Goal: Information Seeking & Learning: Learn about a topic

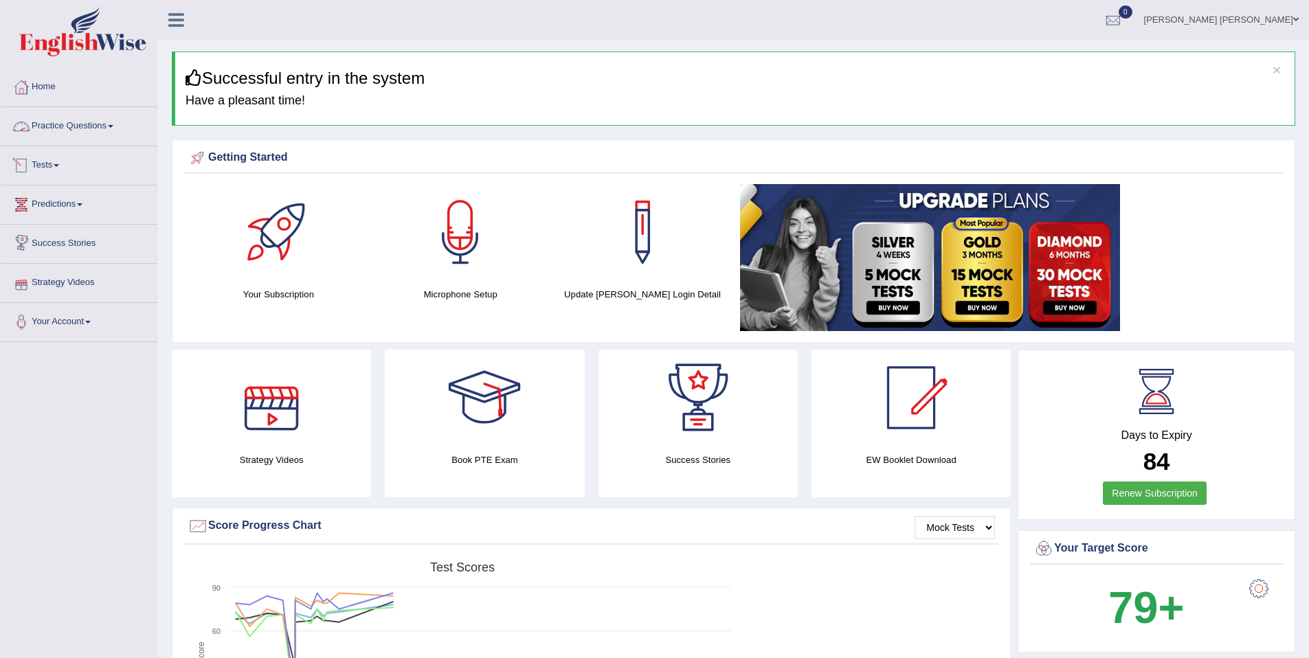
click at [50, 128] on link "Practice Questions" at bounding box center [79, 124] width 157 height 34
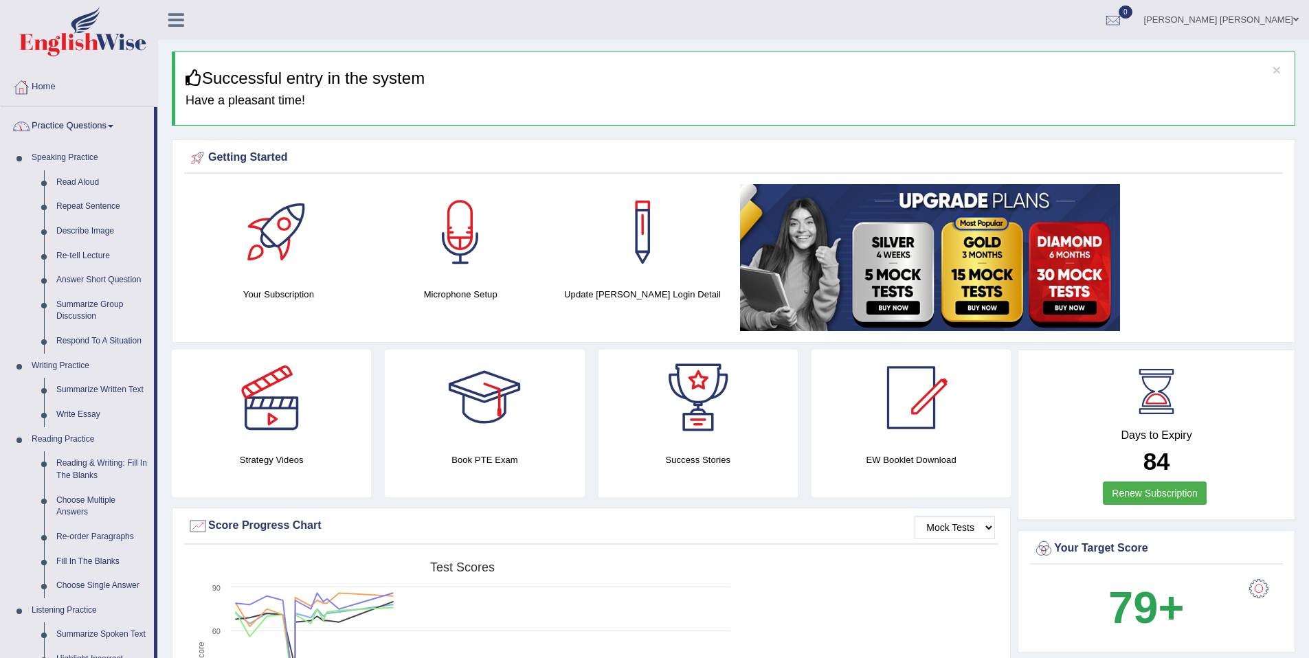
click at [50, 128] on link "Practice Questions" at bounding box center [77, 124] width 153 height 34
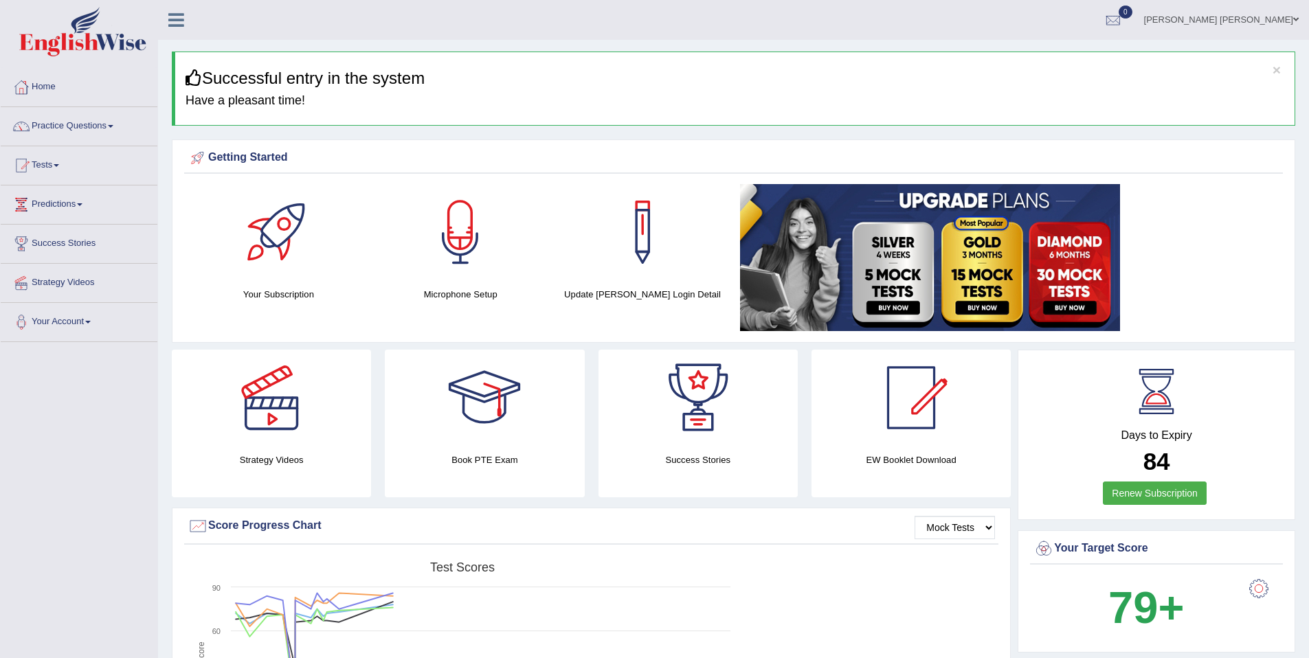
click at [50, 128] on link "Practice Questions" at bounding box center [79, 124] width 157 height 34
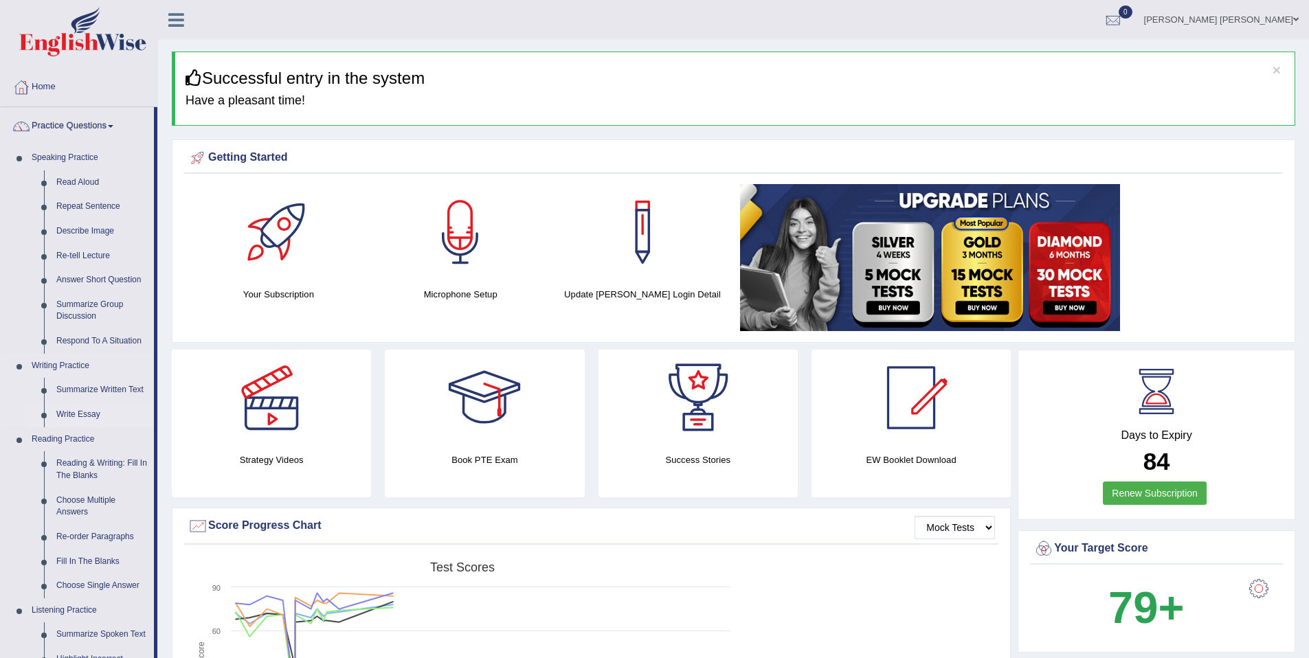
click at [77, 405] on link "Write Essay" at bounding box center [102, 415] width 104 height 25
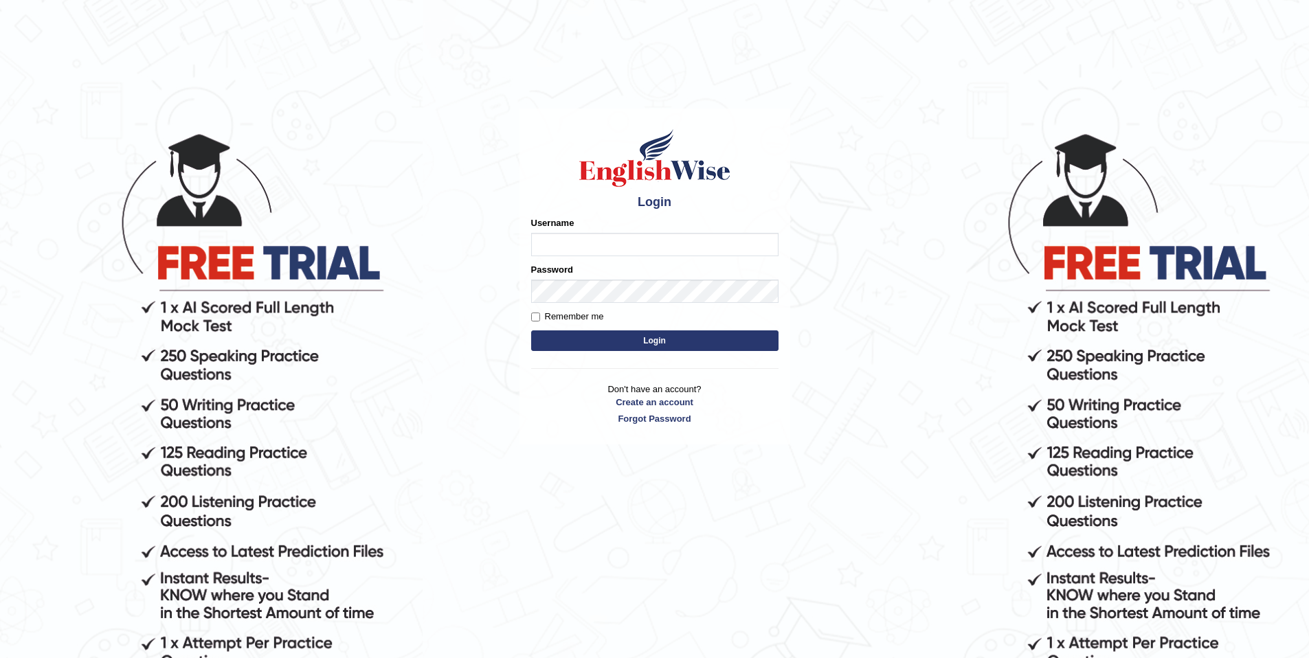
click at [612, 245] on input "Username" at bounding box center [654, 244] width 247 height 23
type input "purushottam_parramatta"
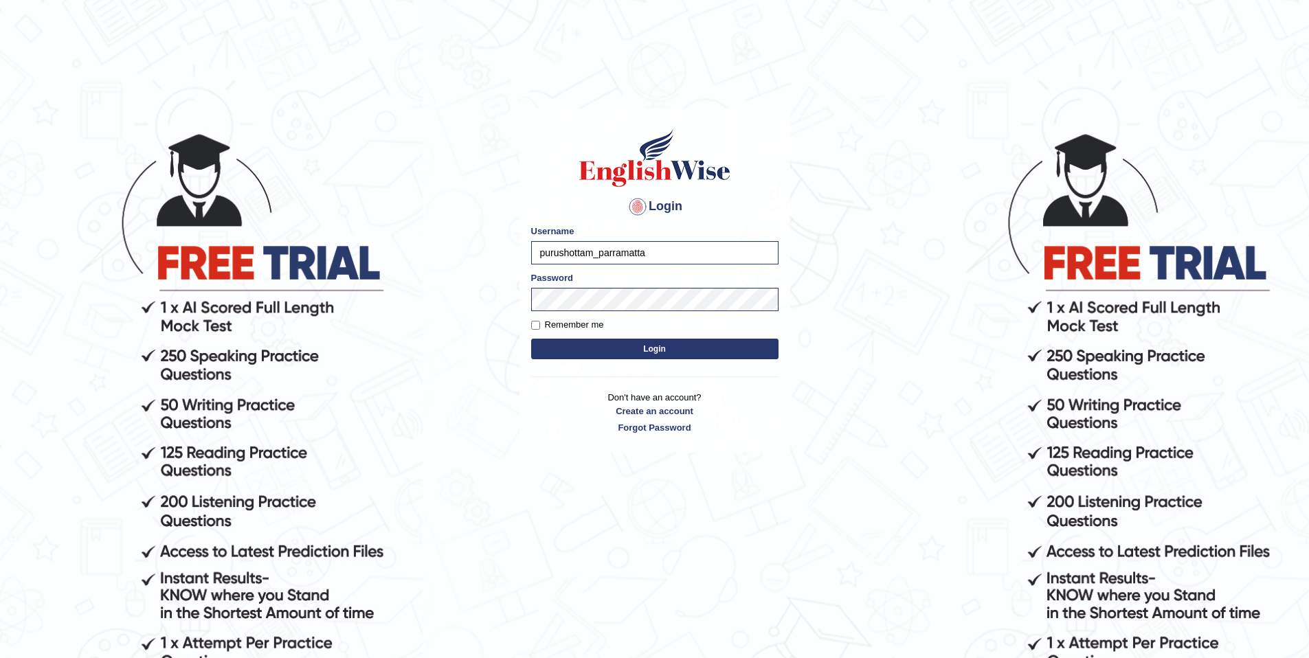
click at [767, 352] on button "Login" at bounding box center [654, 349] width 247 height 21
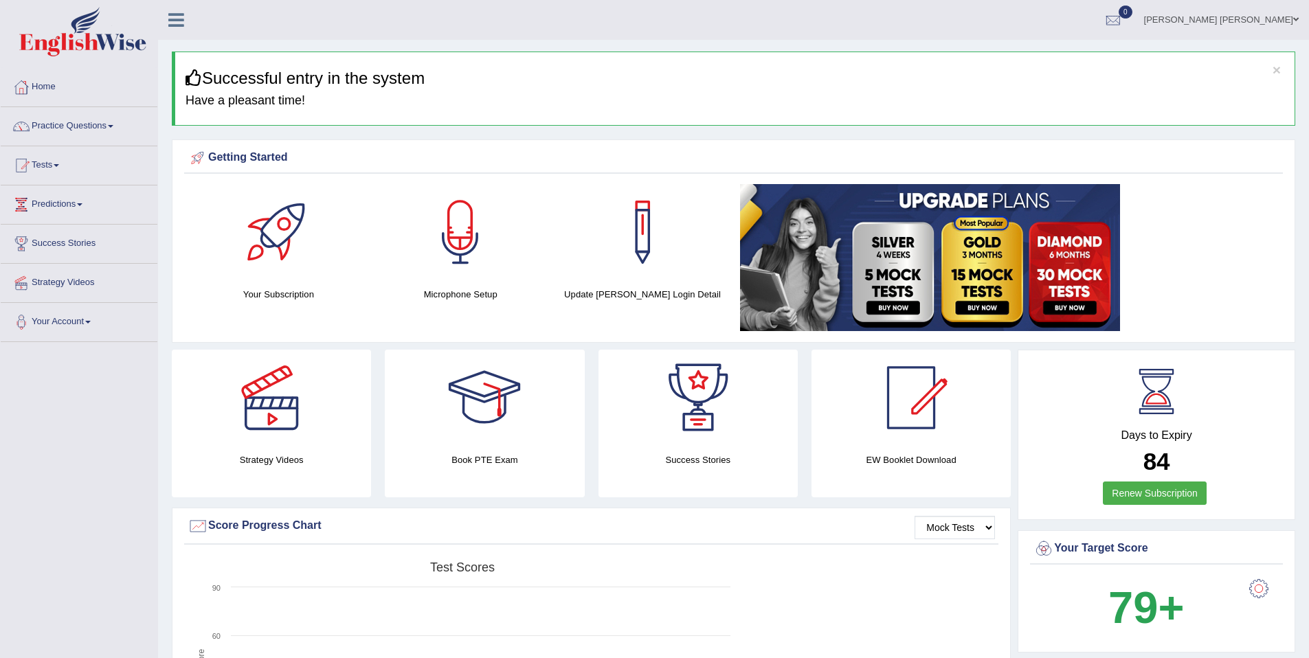
click at [108, 118] on link "Practice Questions" at bounding box center [79, 124] width 157 height 34
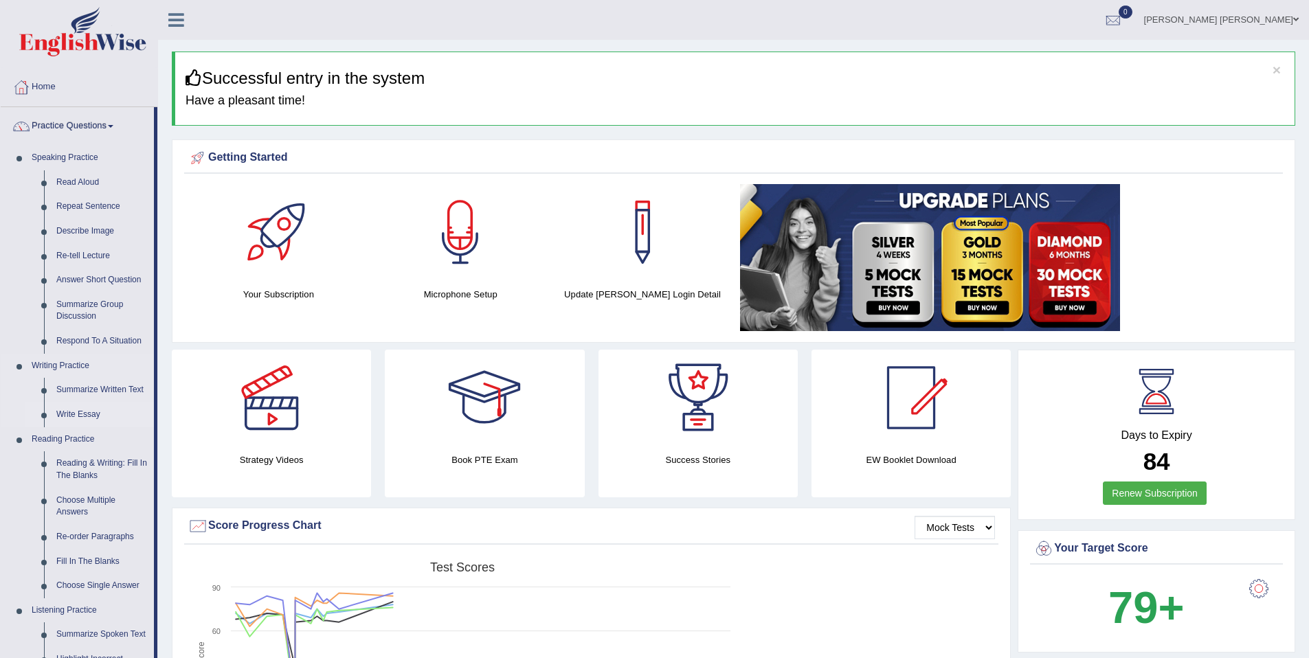
click at [74, 414] on link "Write Essay" at bounding box center [102, 415] width 104 height 25
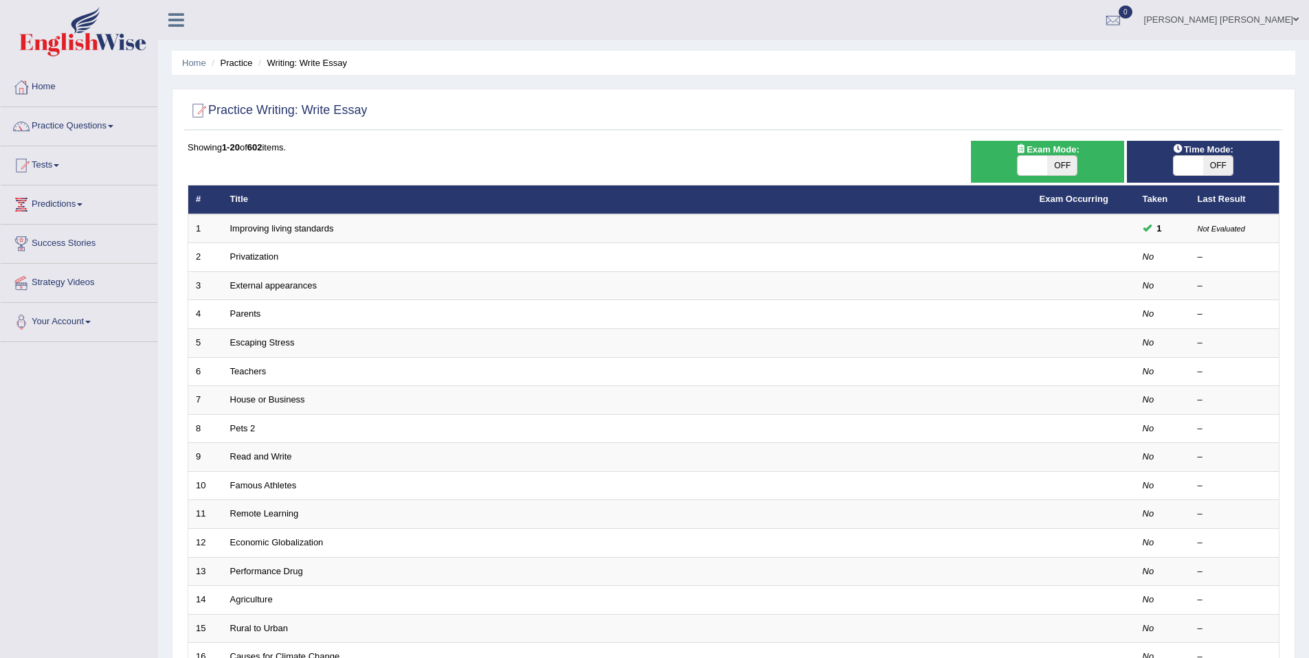
click at [1032, 168] on span at bounding box center [1033, 165] width 30 height 19
click at [1059, 164] on span "OFF" at bounding box center [1062, 165] width 30 height 19
checkbox input "true"
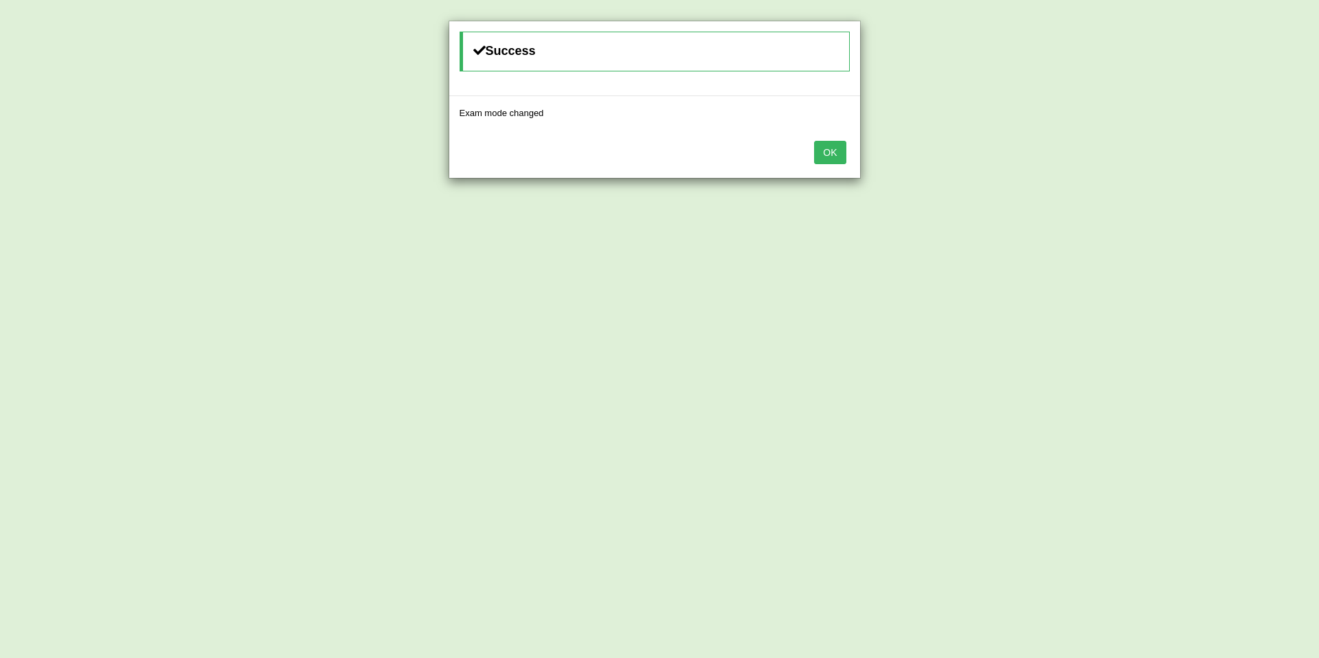
click at [820, 146] on button "OK" at bounding box center [830, 152] width 32 height 23
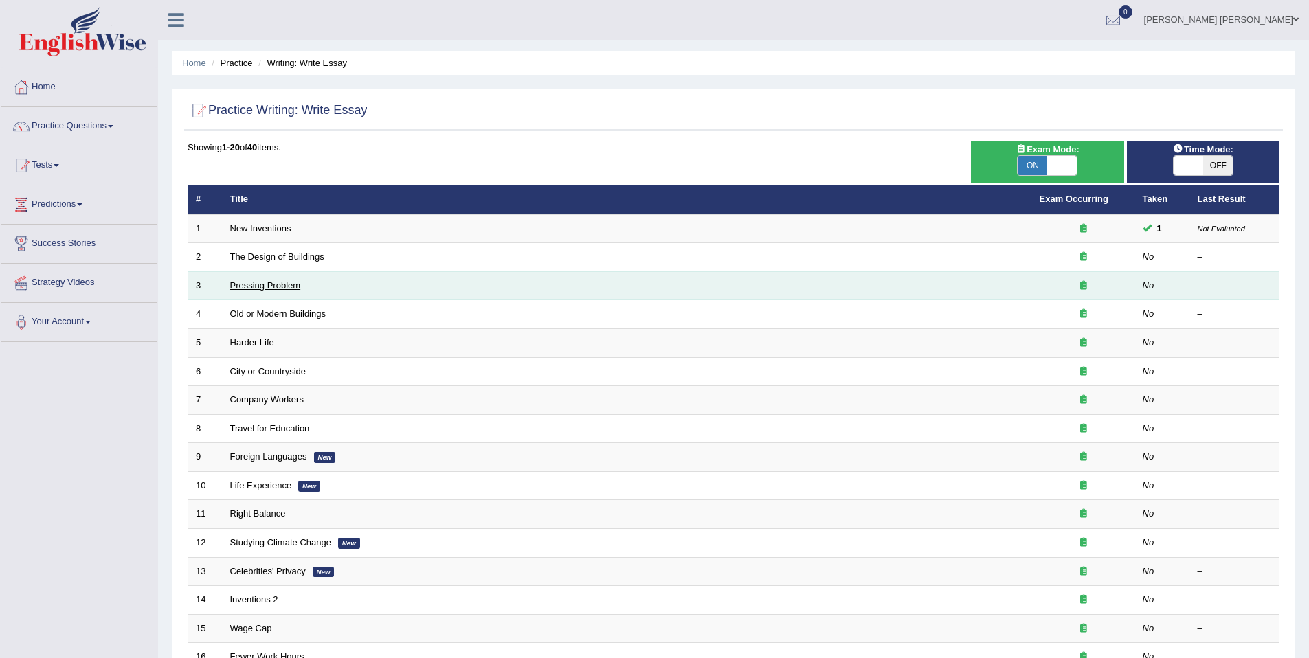
click at [277, 286] on link "Pressing Problem" at bounding box center [265, 285] width 71 height 10
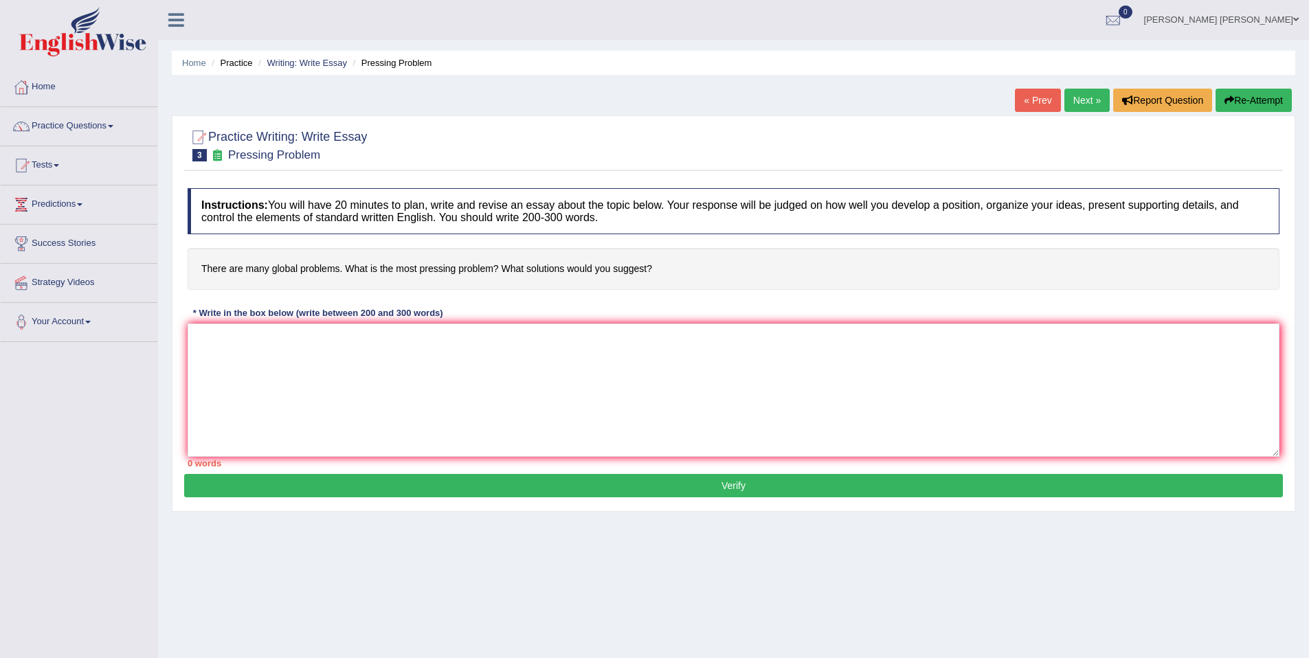
click at [1064, 102] on link "Next »" at bounding box center [1086, 100] width 45 height 23
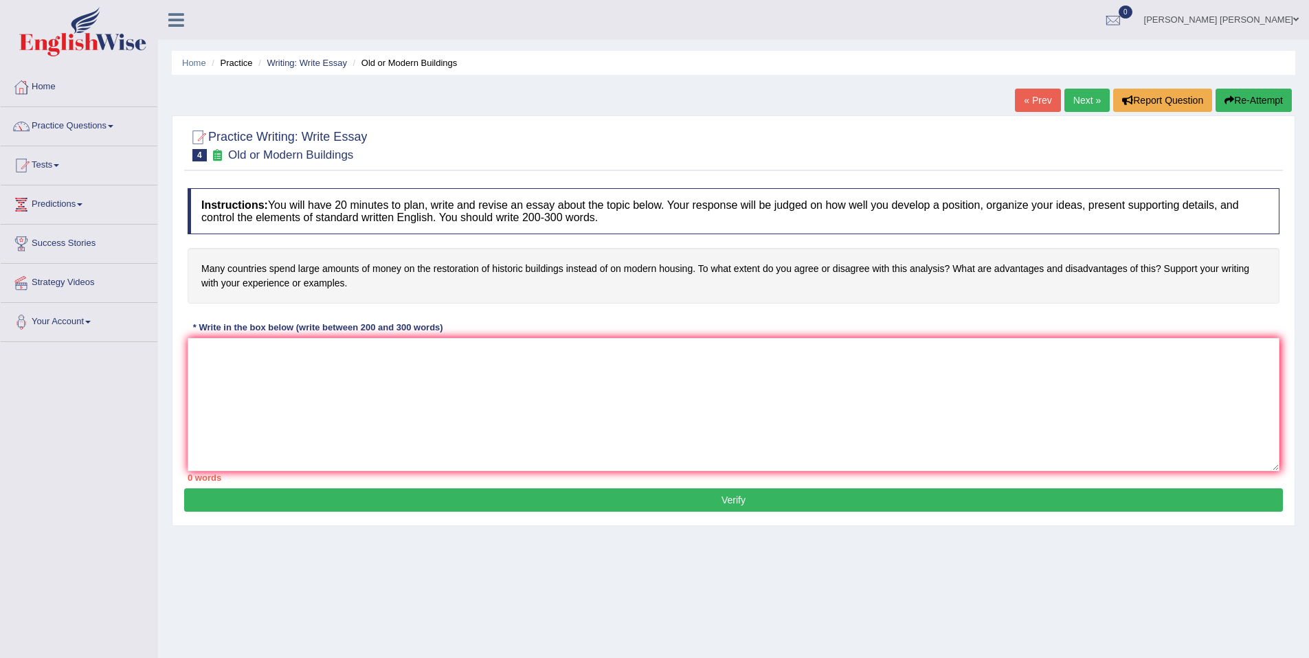
click at [1080, 107] on link "Next »" at bounding box center [1086, 100] width 45 height 23
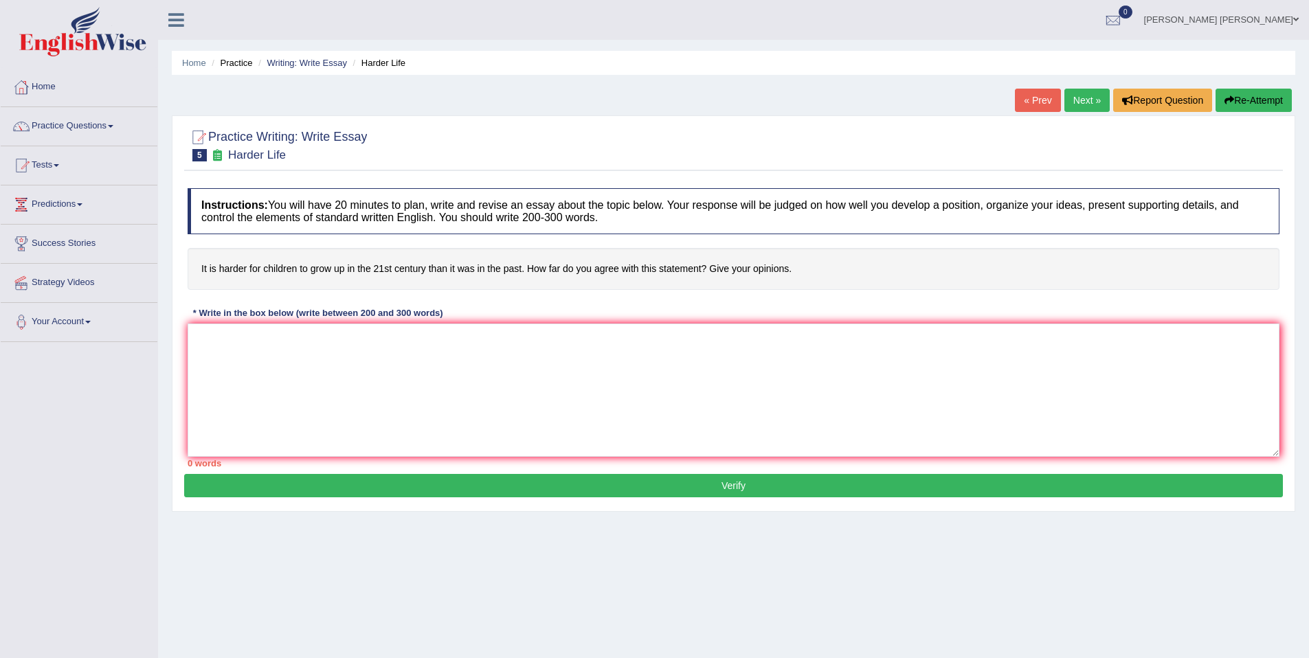
click at [1084, 98] on link "Next »" at bounding box center [1086, 100] width 45 height 23
click at [909, 394] on textarea at bounding box center [734, 390] width 1092 height 133
paste textarea "increasing influence of (TOPIC-1) on our lives has ignited numerous discussions…"
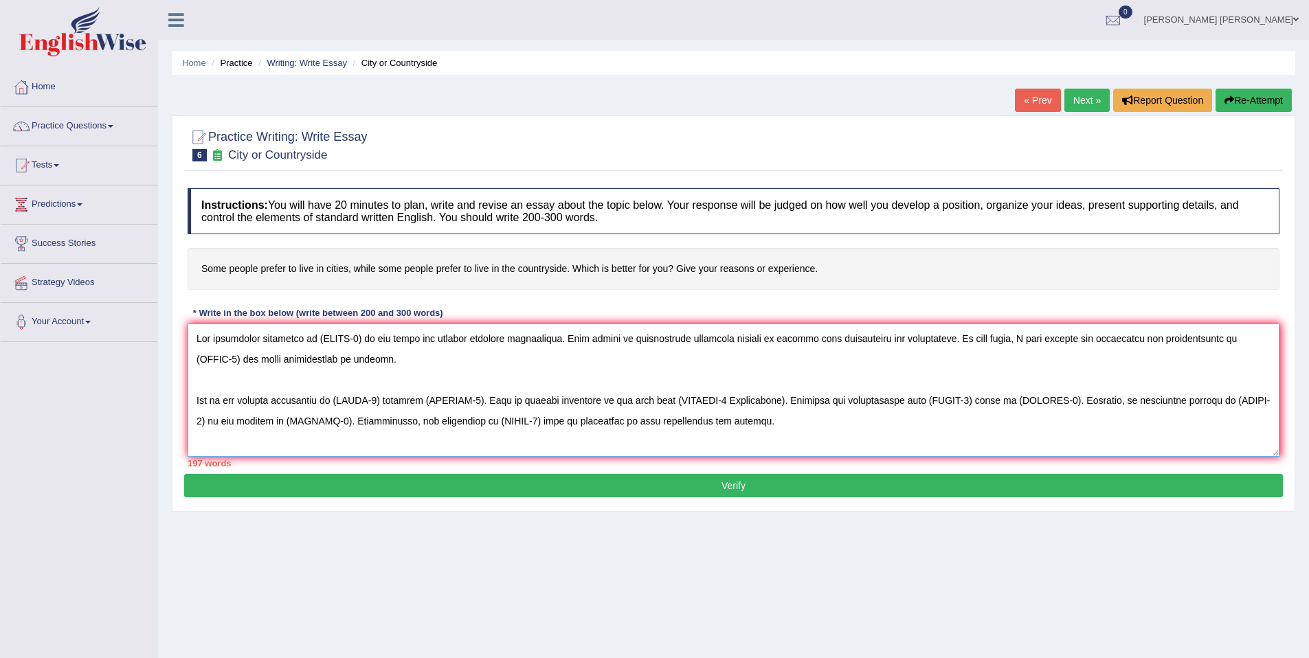
click at [356, 339] on textarea at bounding box center [734, 390] width 1092 height 133
click at [420, 340] on textarea at bounding box center [734, 390] width 1092 height 133
drag, startPoint x: 934, startPoint y: 341, endPoint x: 1006, endPoint y: 341, distance: 72.1
click at [1006, 341] on textarea at bounding box center [734, 390] width 1092 height 133
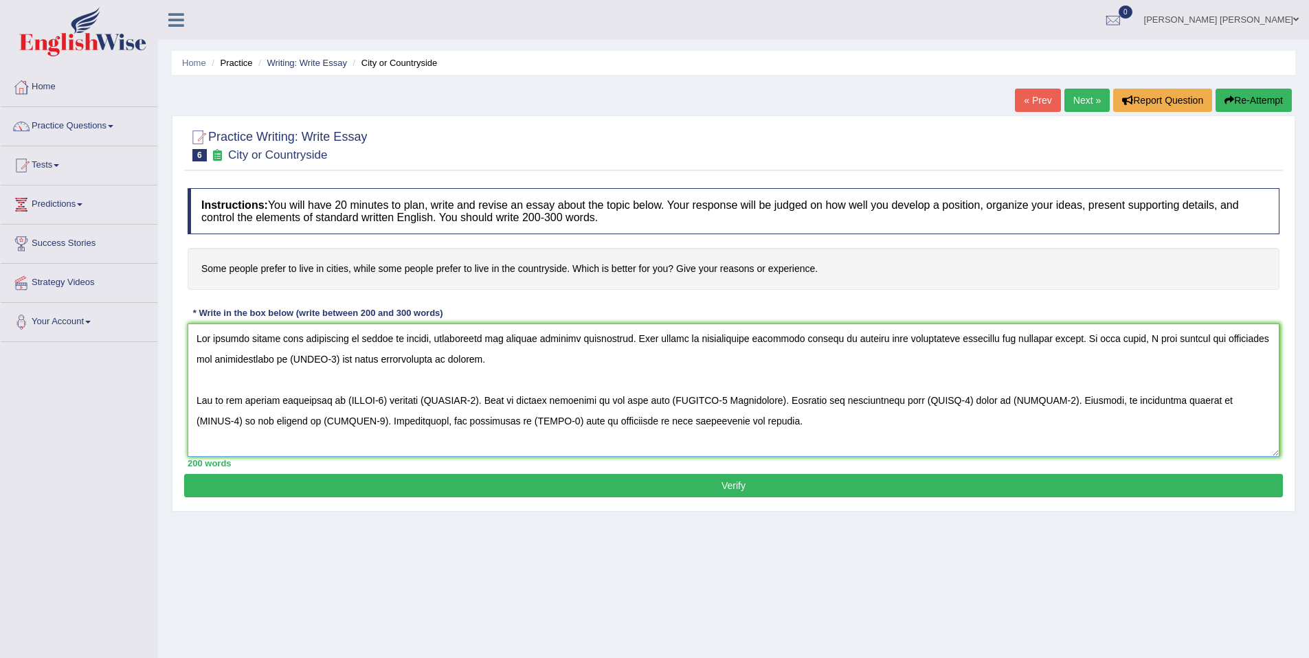
click at [924, 341] on textarea at bounding box center [734, 390] width 1092 height 133
click at [934, 338] on textarea at bounding box center [734, 390] width 1092 height 133
drag, startPoint x: 475, startPoint y: 361, endPoint x: 1149, endPoint y: 337, distance: 675.1
click at [1149, 337] on textarea at bounding box center [734, 390] width 1092 height 133
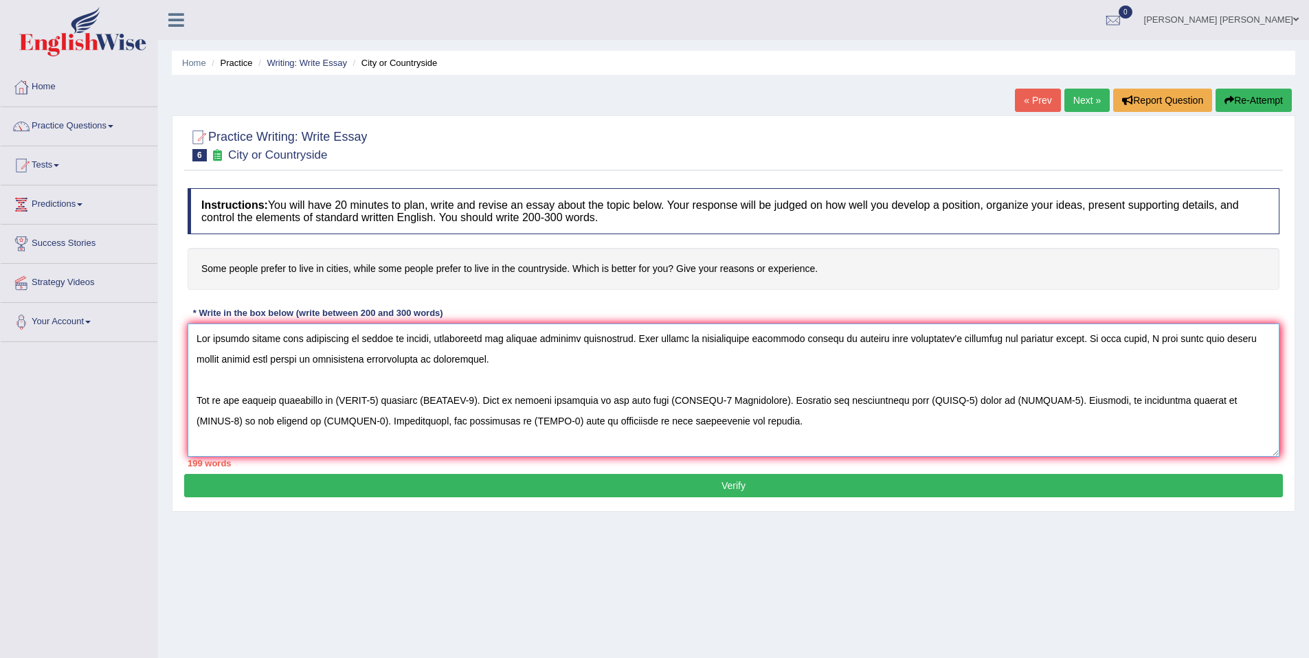
drag, startPoint x: 342, startPoint y: 402, endPoint x: 478, endPoint y: 396, distance: 135.5
click at [478, 396] on textarea at bounding box center [734, 390] width 1092 height 133
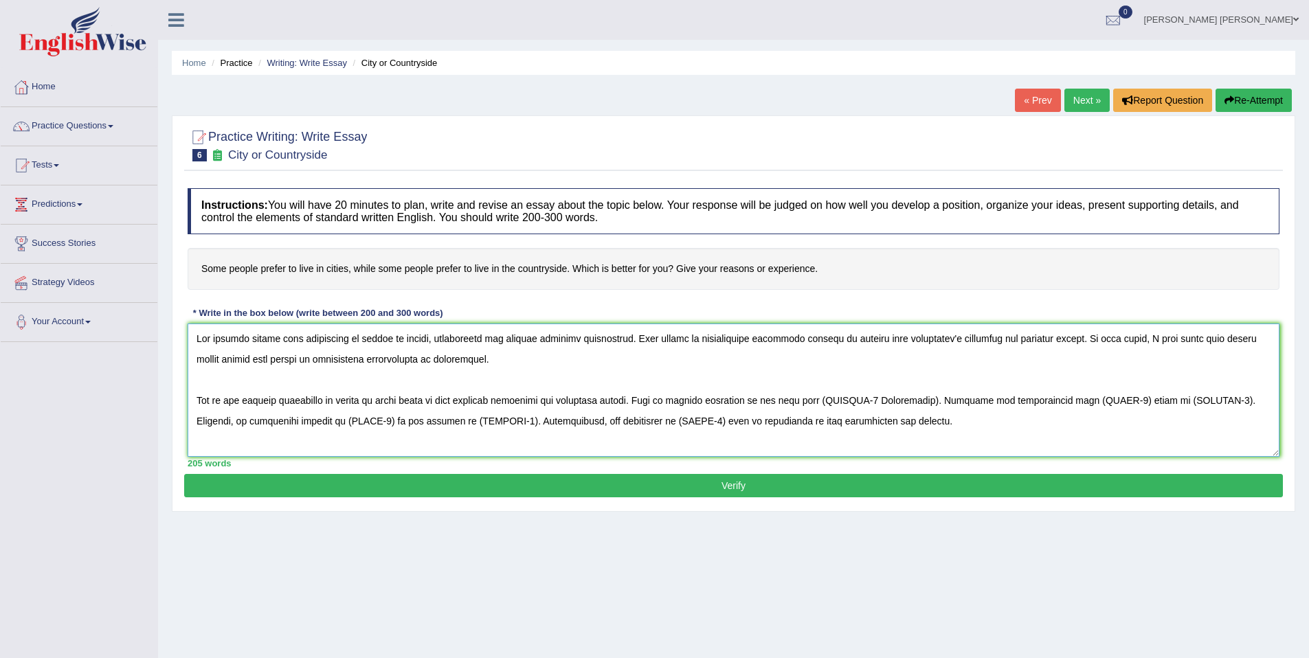
click at [458, 400] on textarea at bounding box center [734, 390] width 1092 height 133
drag, startPoint x: 808, startPoint y: 401, endPoint x: 914, endPoint y: 402, distance: 106.5
click at [914, 402] on textarea at bounding box center [734, 390] width 1092 height 133
drag, startPoint x: 280, startPoint y: 423, endPoint x: 412, endPoint y: 429, distance: 132.1
click at [412, 429] on textarea at bounding box center [734, 390] width 1092 height 133
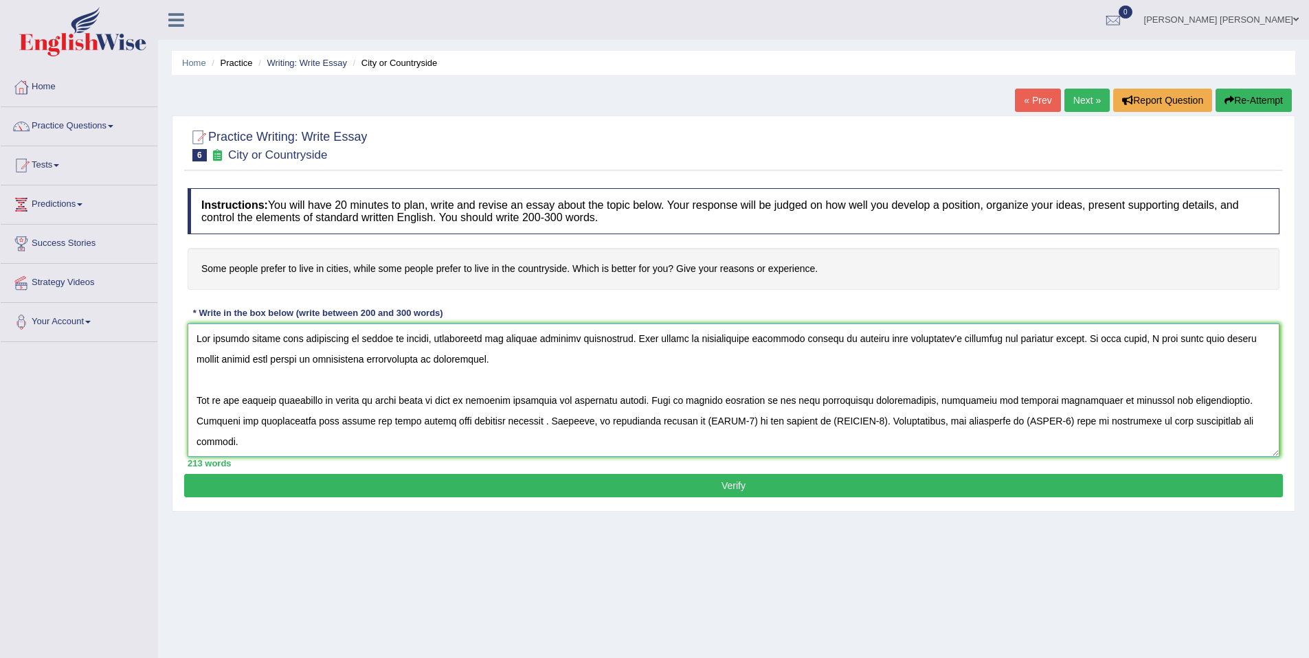
click at [283, 424] on textarea at bounding box center [734, 390] width 1092 height 133
click at [284, 419] on textarea at bounding box center [734, 390] width 1092 height 133
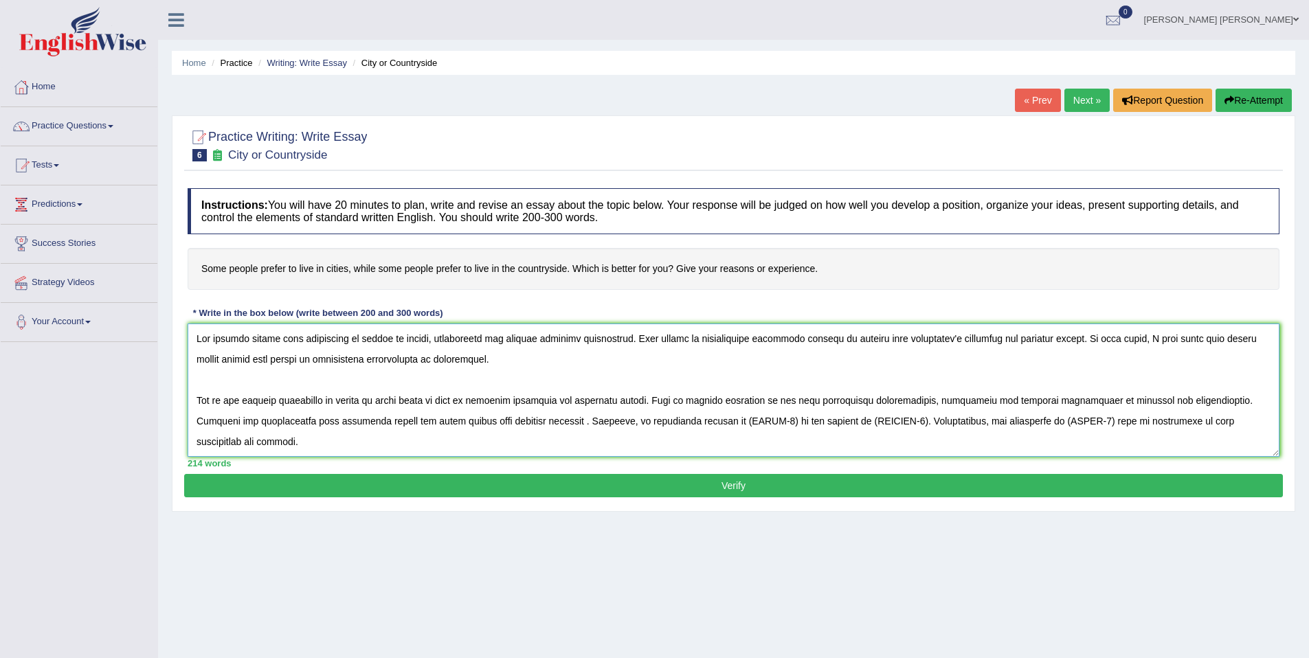
click at [519, 425] on textarea at bounding box center [734, 390] width 1092 height 133
drag, startPoint x: 721, startPoint y: 423, endPoint x: 879, endPoint y: 425, distance: 158.7
click at [879, 425] on textarea at bounding box center [734, 390] width 1092 height 133
click at [691, 421] on textarea at bounding box center [734, 390] width 1092 height 133
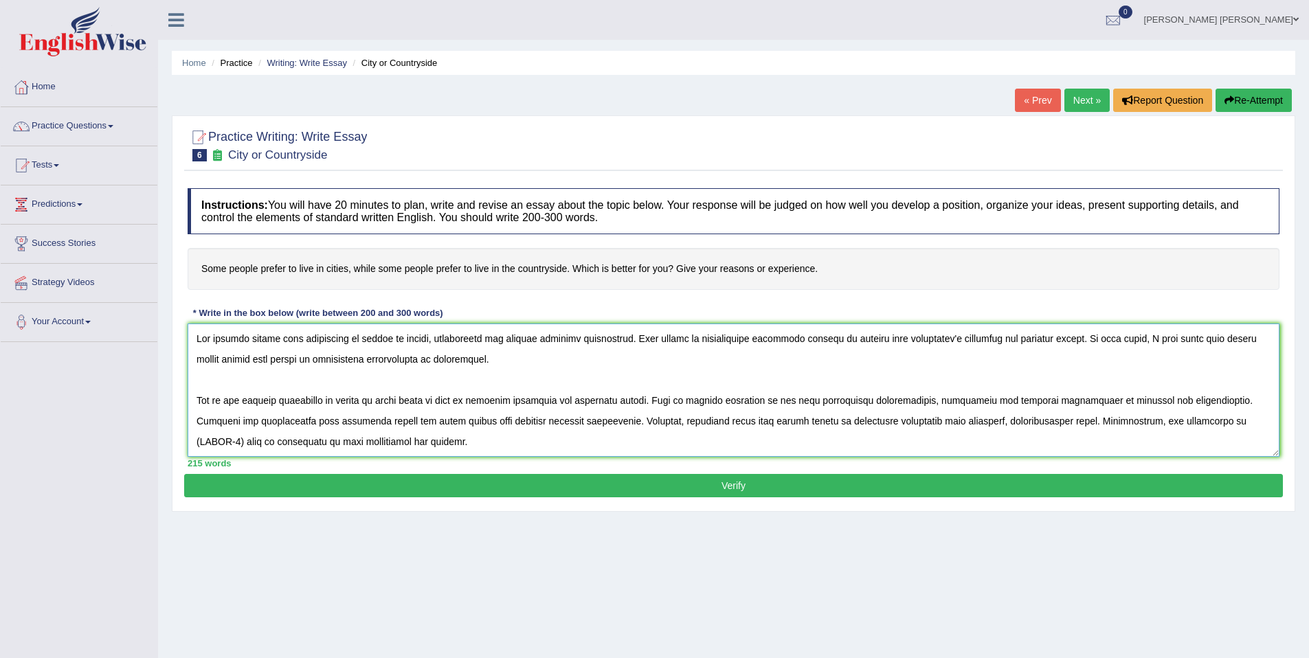
click at [935, 421] on textarea at bounding box center [734, 390] width 1092 height 133
click at [943, 420] on textarea at bounding box center [734, 390] width 1092 height 133
click at [569, 423] on textarea at bounding box center [734, 390] width 1092 height 133
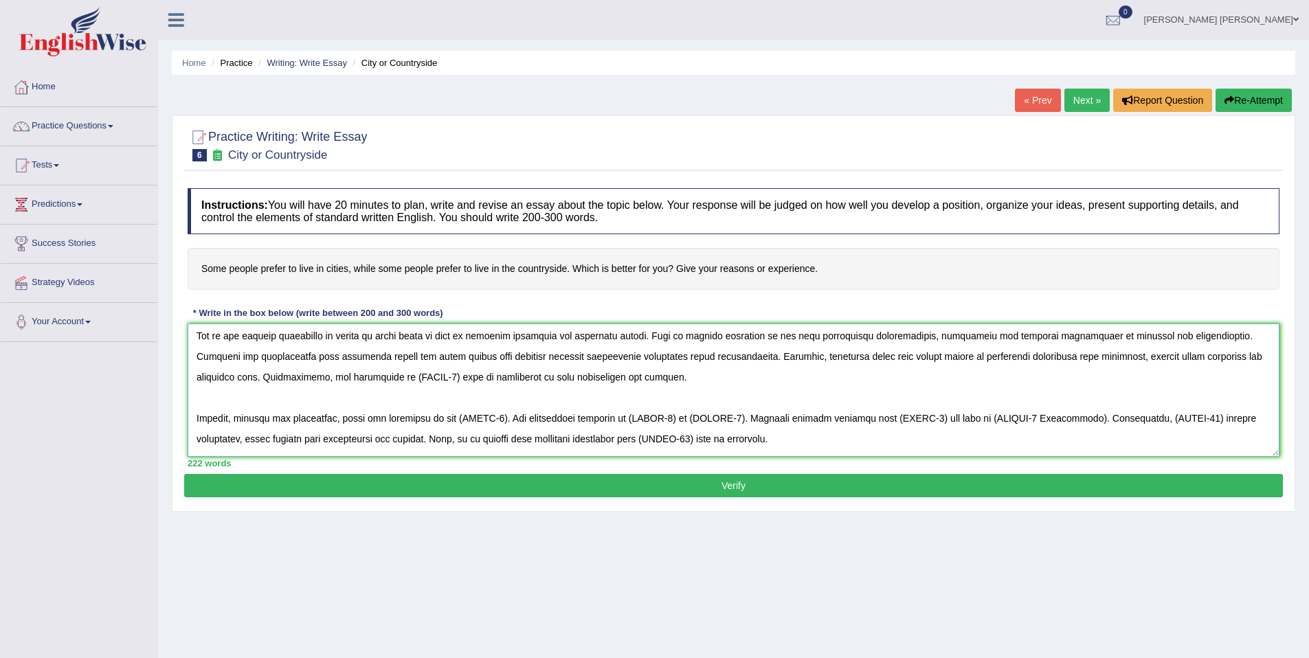
scroll to position [64, 0]
drag, startPoint x: 360, startPoint y: 377, endPoint x: 404, endPoint y: 379, distance: 44.0
click at [404, 379] on textarea at bounding box center [734, 390] width 1092 height 133
drag, startPoint x: 361, startPoint y: 379, endPoint x: 407, endPoint y: 382, distance: 46.2
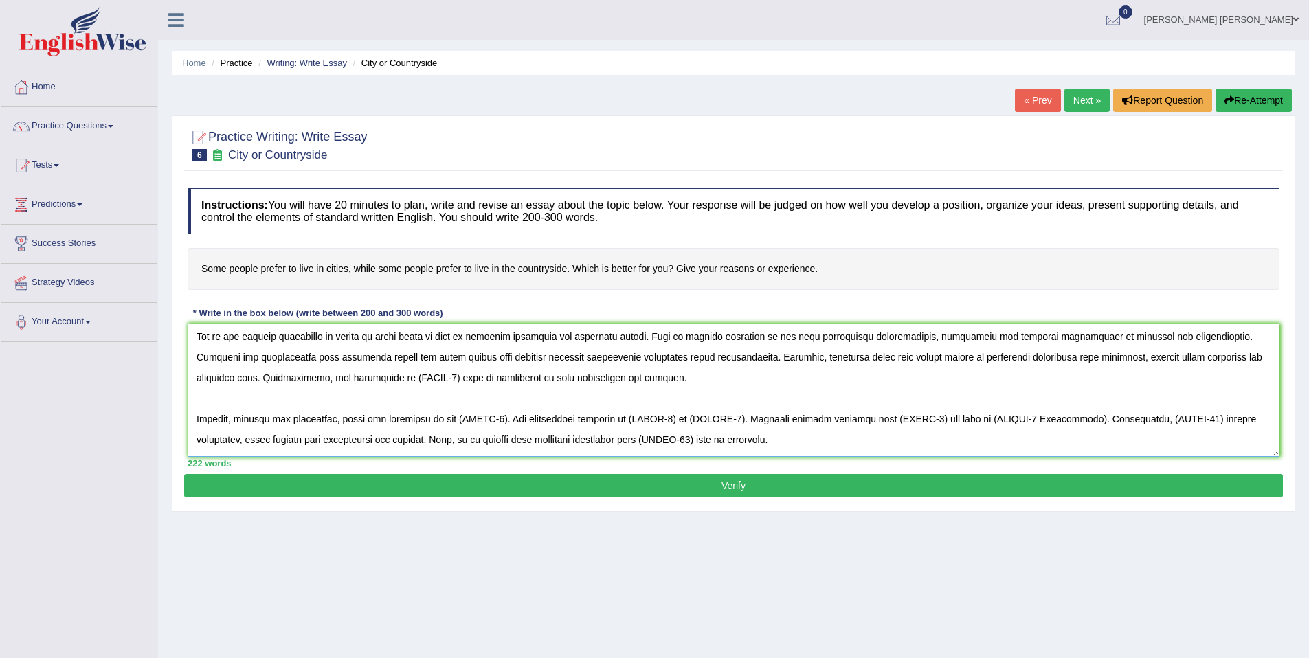
click at [407, 382] on textarea at bounding box center [734, 390] width 1092 height 133
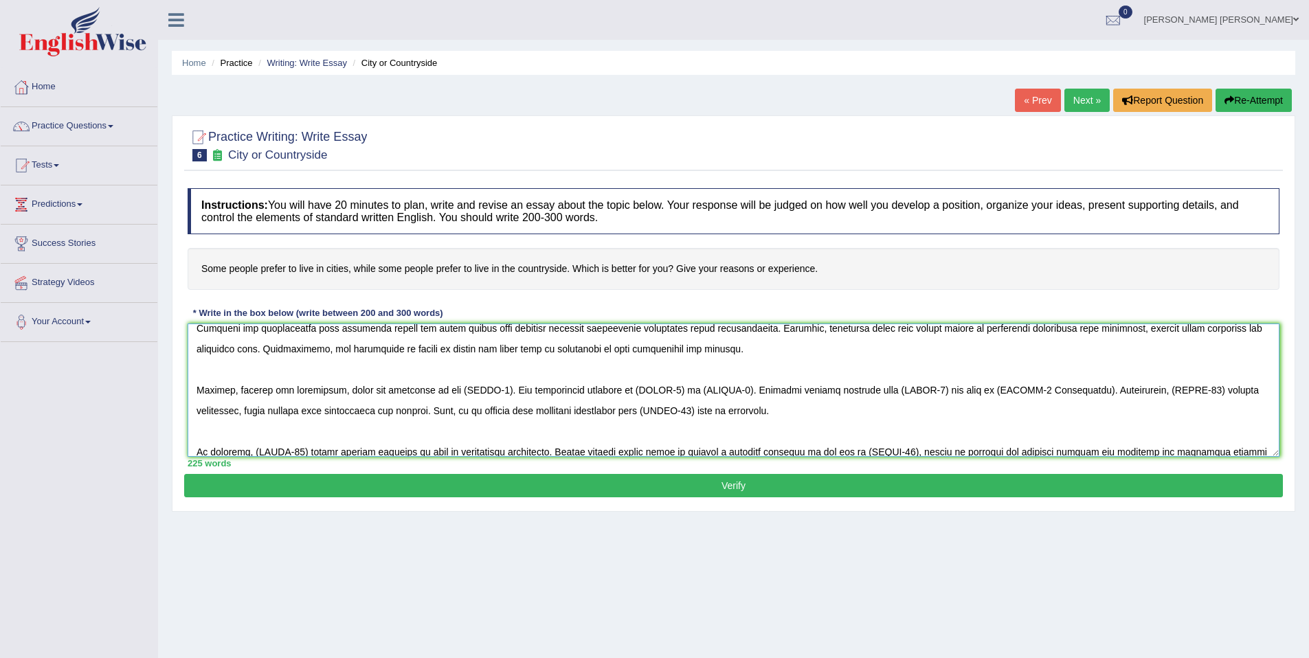
scroll to position [66, 0]
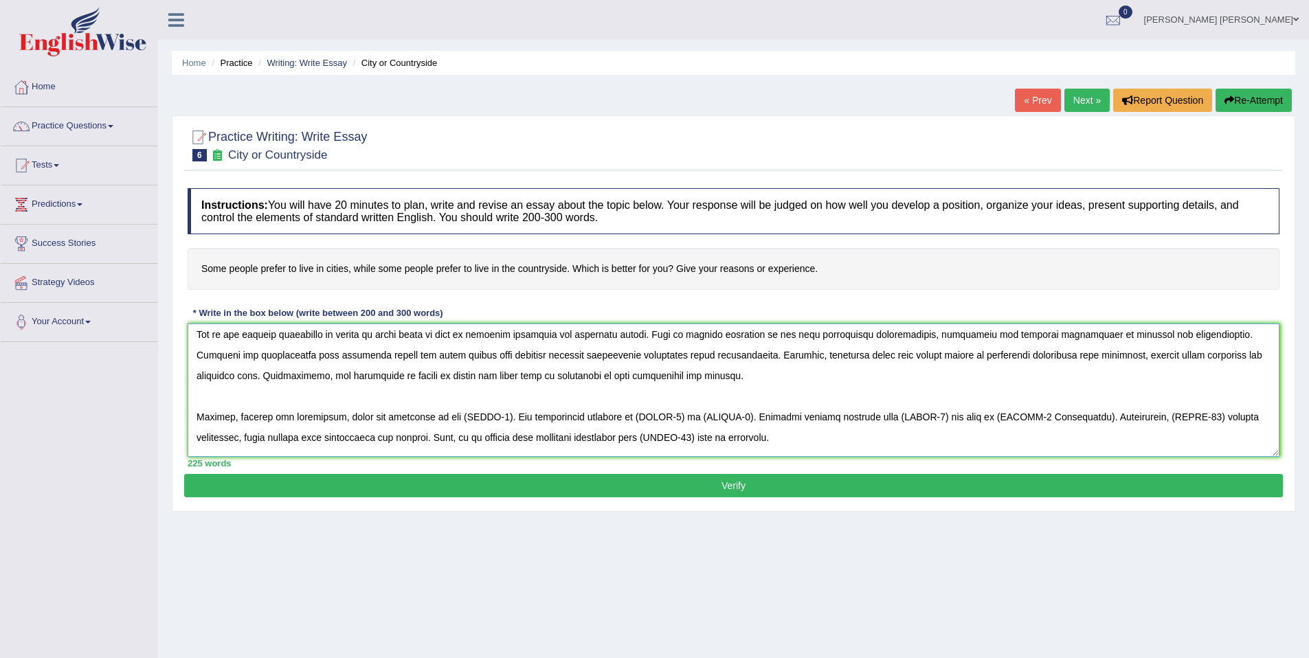
drag, startPoint x: 422, startPoint y: 377, endPoint x: 469, endPoint y: 378, distance: 47.4
click at [469, 378] on textarea at bounding box center [734, 390] width 1092 height 133
drag, startPoint x: 780, startPoint y: 377, endPoint x: 910, endPoint y: 378, distance: 130.5
click at [910, 378] on textarea at bounding box center [734, 390] width 1092 height 133
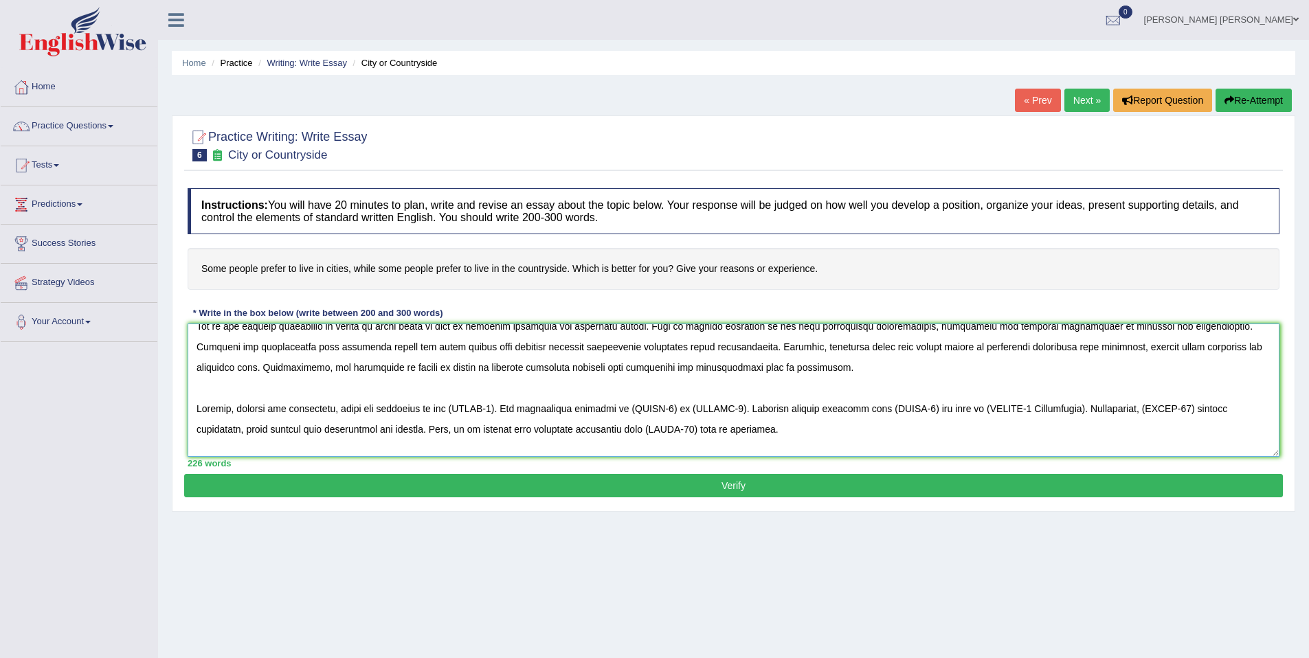
scroll to position [88, 0]
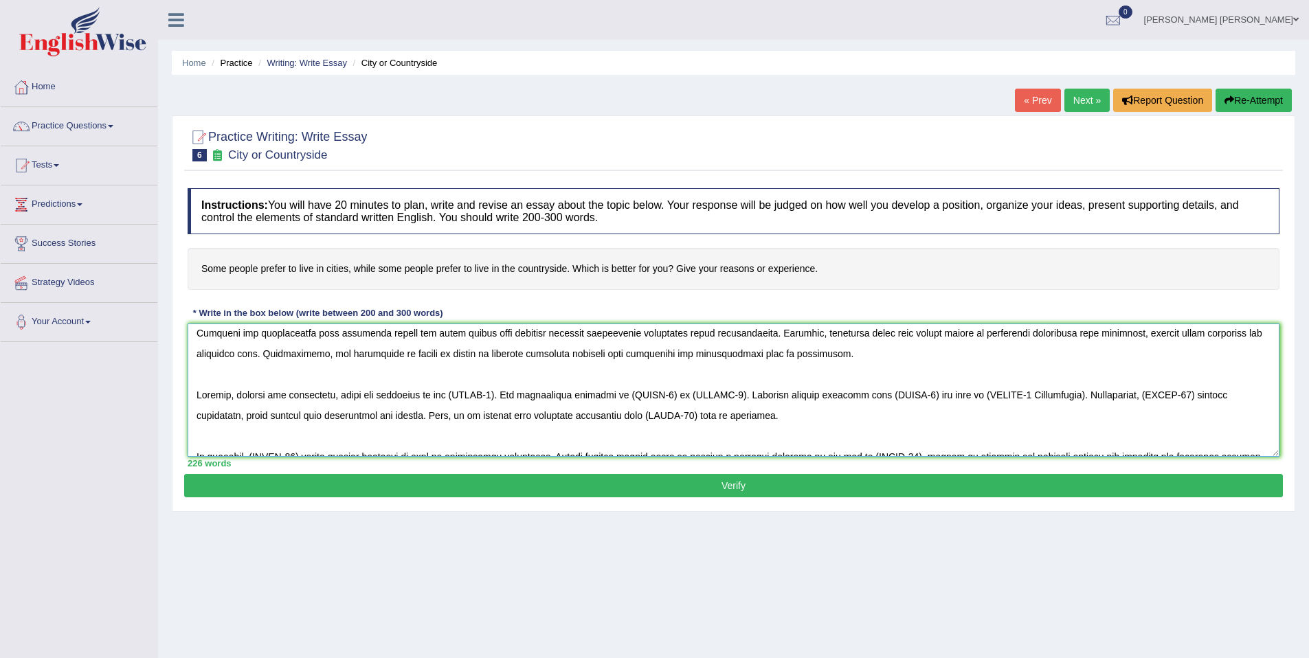
drag, startPoint x: 238, startPoint y: 396, endPoint x: 505, endPoint y: 395, distance: 266.6
click at [505, 395] on textarea at bounding box center [734, 390] width 1092 height 133
drag, startPoint x: 680, startPoint y: 395, endPoint x: 239, endPoint y: 399, distance: 440.4
click at [239, 399] on textarea at bounding box center [734, 390] width 1092 height 133
click at [243, 401] on textarea at bounding box center [734, 390] width 1092 height 133
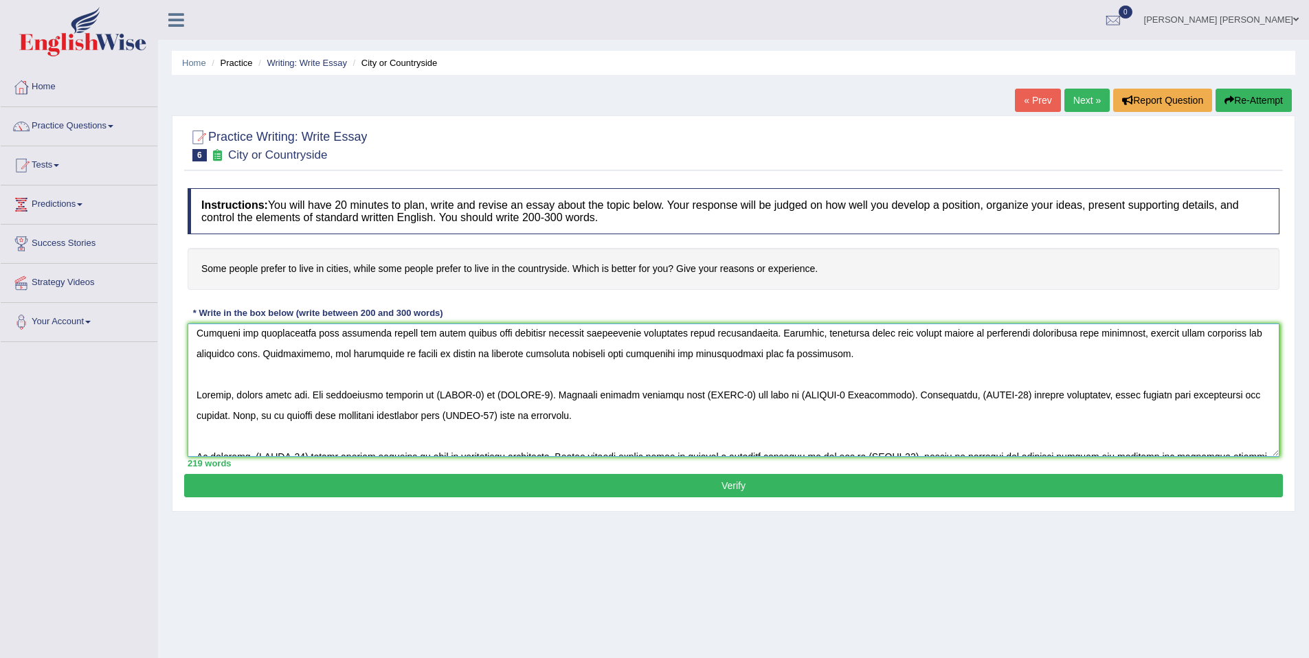
click at [244, 401] on textarea at bounding box center [734, 390] width 1092 height 133
drag, startPoint x: 525, startPoint y: 397, endPoint x: 195, endPoint y: 397, distance: 329.8
click at [195, 397] on textarea at bounding box center [734, 390] width 1092 height 133
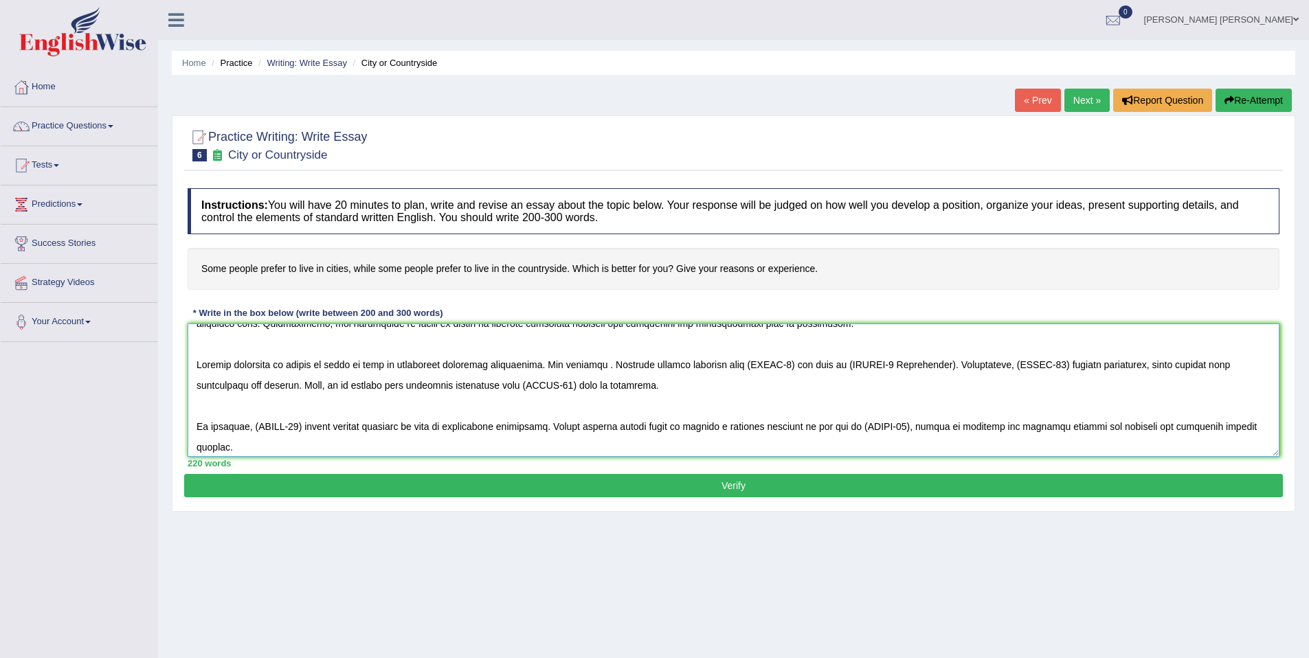
scroll to position [117, 0]
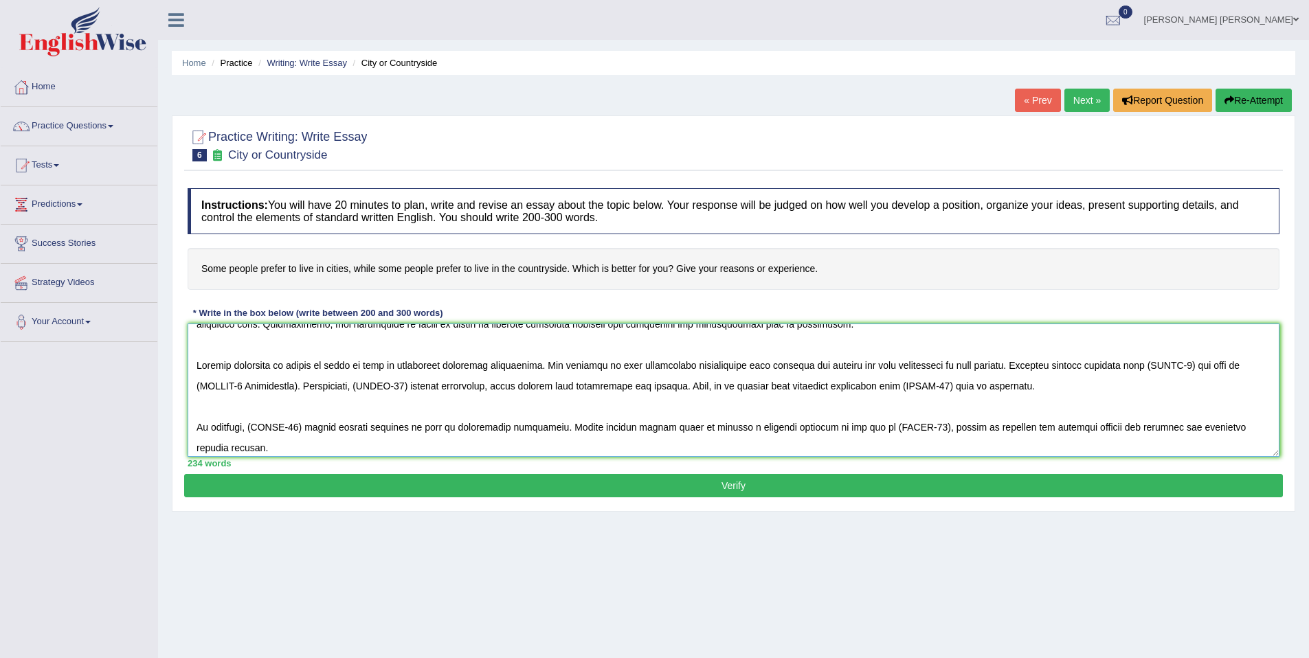
drag, startPoint x: 642, startPoint y: 370, endPoint x: 557, endPoint y: 363, distance: 84.8
click at [557, 363] on textarea at bounding box center [734, 390] width 1092 height 133
click at [561, 361] on textarea at bounding box center [734, 390] width 1092 height 133
click at [1011, 368] on textarea at bounding box center [734, 390] width 1092 height 133
drag, startPoint x: 942, startPoint y: 366, endPoint x: 1037, endPoint y: 372, distance: 95.7
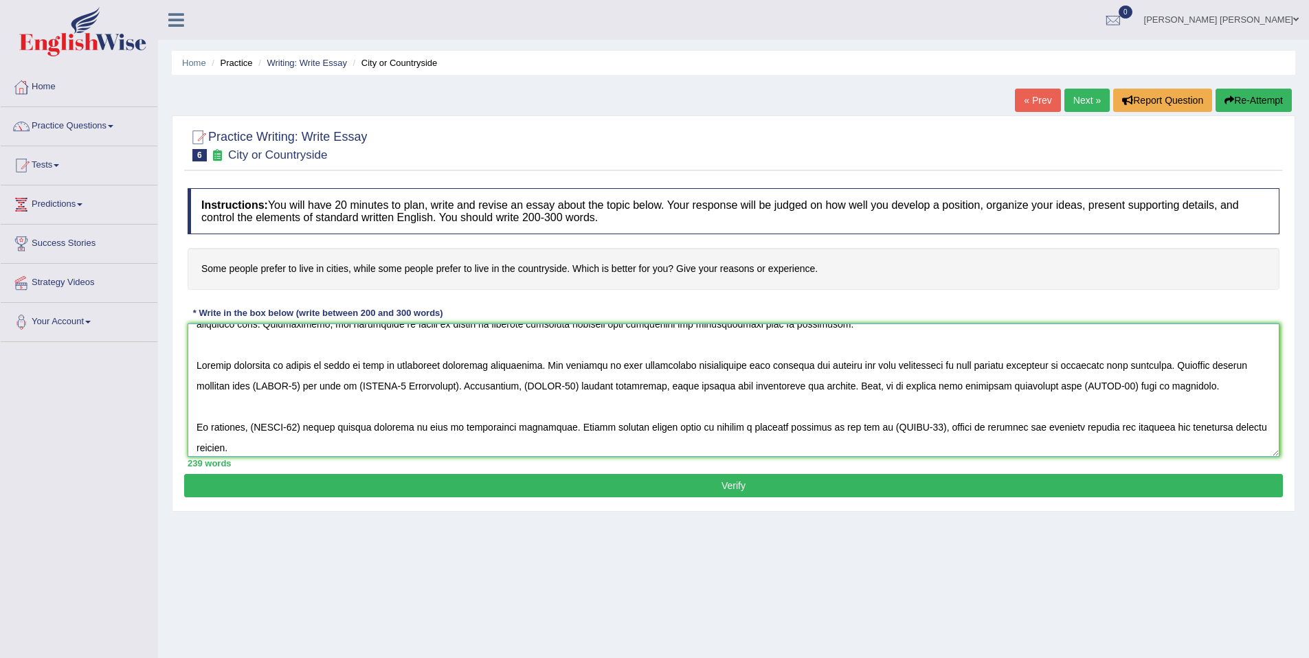
click at [1037, 372] on textarea at bounding box center [734, 390] width 1092 height 133
click at [1093, 380] on textarea at bounding box center [734, 390] width 1092 height 133
drag, startPoint x: 1105, startPoint y: 366, endPoint x: 943, endPoint y: 363, distance: 161.5
click at [943, 363] on textarea at bounding box center [734, 390] width 1092 height 133
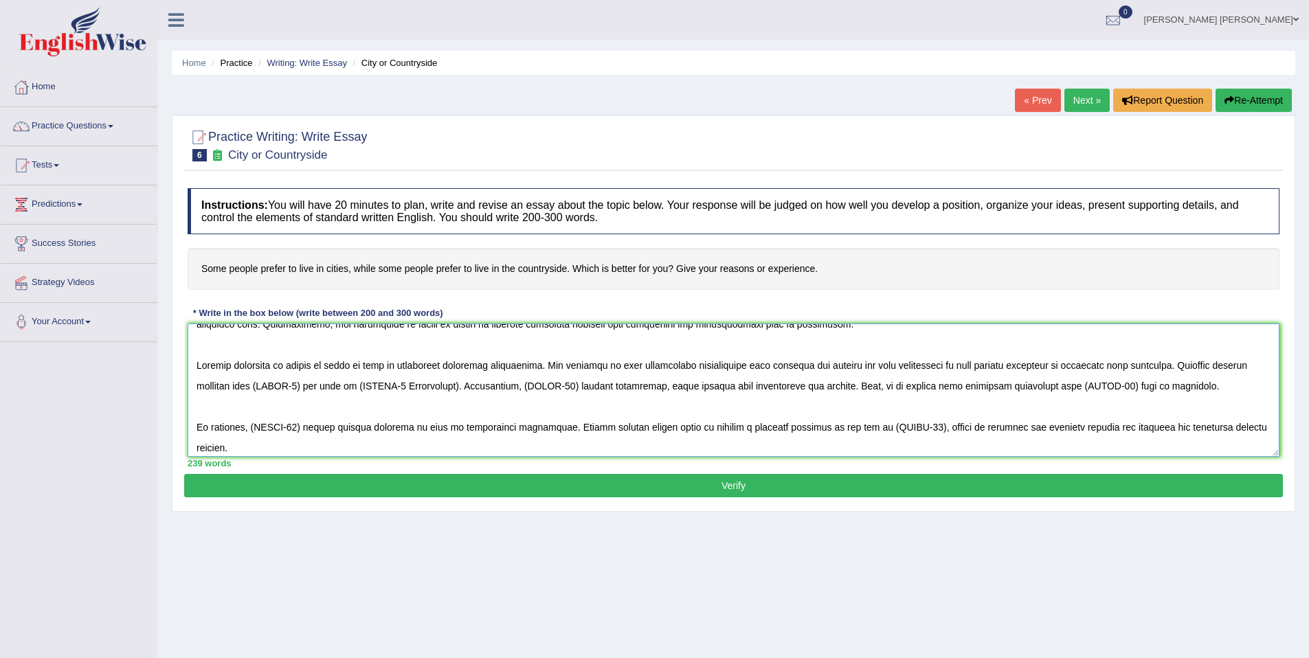
drag, startPoint x: 857, startPoint y: 366, endPoint x: 1105, endPoint y: 371, distance: 247.4
click at [1105, 371] on textarea at bounding box center [734, 390] width 1092 height 133
drag, startPoint x: 1101, startPoint y: 368, endPoint x: 249, endPoint y: 391, distance: 852.3
click at [249, 391] on textarea at bounding box center [734, 390] width 1092 height 133
click at [495, 401] on textarea at bounding box center [734, 390] width 1092 height 133
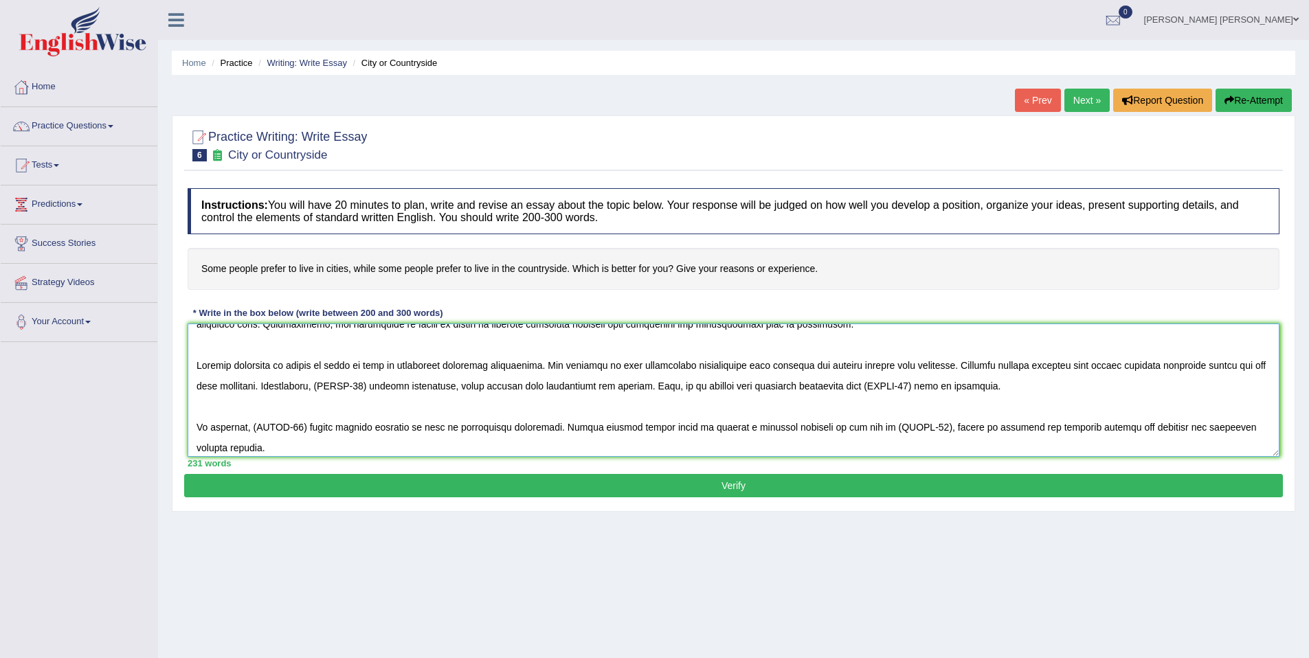
drag, startPoint x: 328, startPoint y: 388, endPoint x: 651, endPoint y: 394, distance: 323.0
click at [651, 394] on textarea at bounding box center [734, 390] width 1092 height 133
drag, startPoint x: 895, startPoint y: 388, endPoint x: 1144, endPoint y: 388, distance: 249.4
click at [1144, 388] on textarea at bounding box center [734, 390] width 1092 height 133
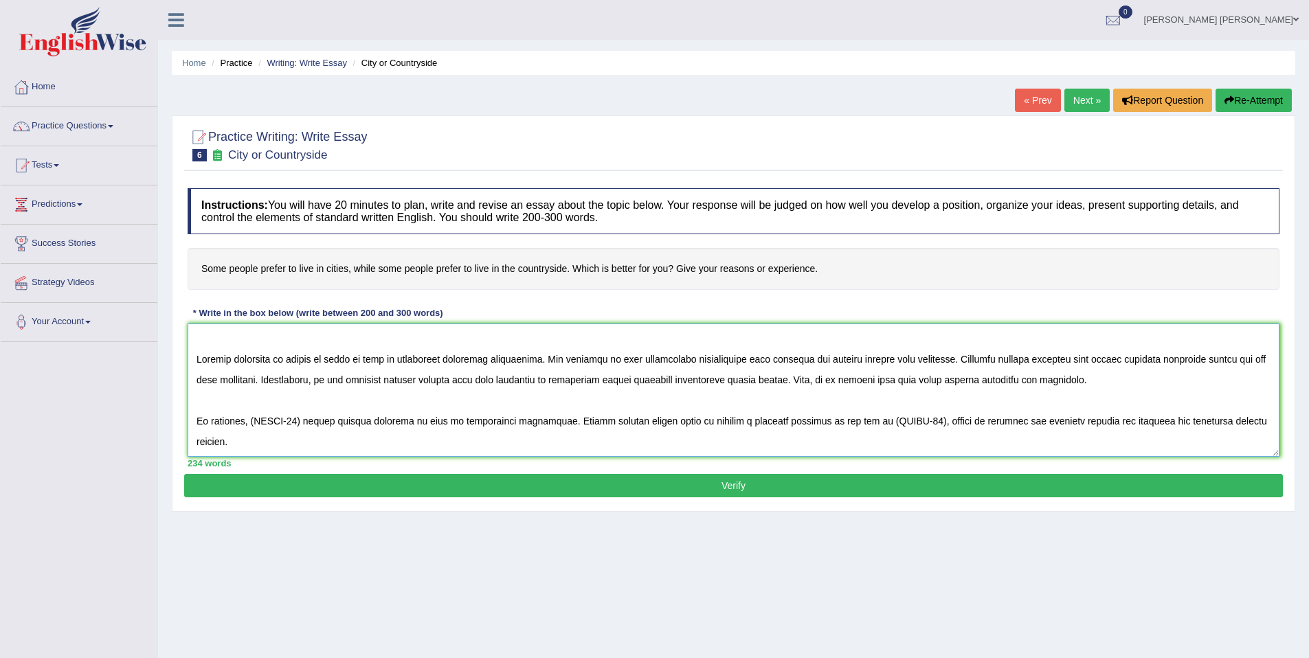
scroll to position [144, 0]
drag, startPoint x: 254, startPoint y: 400, endPoint x: 541, endPoint y: 403, distance: 287.2
click at [541, 403] on textarea at bounding box center [734, 390] width 1092 height 133
drag, startPoint x: 844, startPoint y: 399, endPoint x: 1075, endPoint y: 403, distance: 230.9
click at [1075, 403] on textarea at bounding box center [734, 390] width 1092 height 133
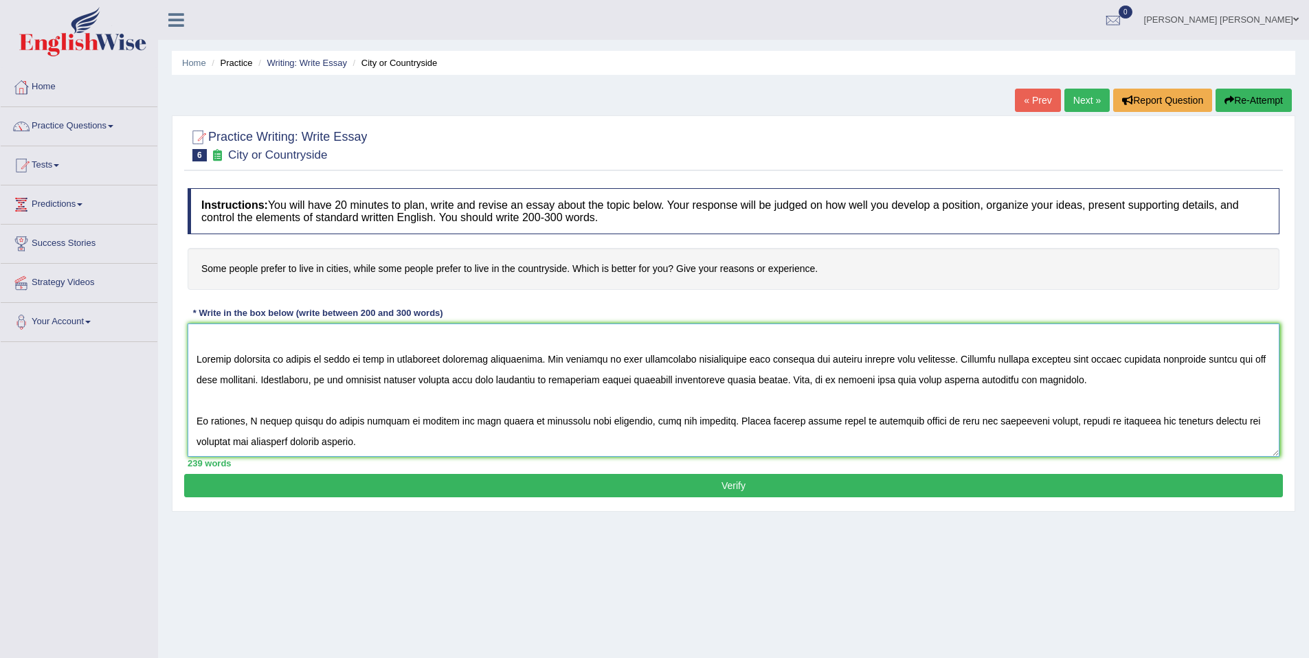
drag, startPoint x: 1143, startPoint y: 401, endPoint x: 1229, endPoint y: 407, distance: 86.8
click at [1229, 407] on textarea at bounding box center [734, 390] width 1092 height 133
drag, startPoint x: 1099, startPoint y: 399, endPoint x: 1145, endPoint y: 418, distance: 49.6
click at [1145, 418] on textarea at bounding box center [734, 390] width 1092 height 133
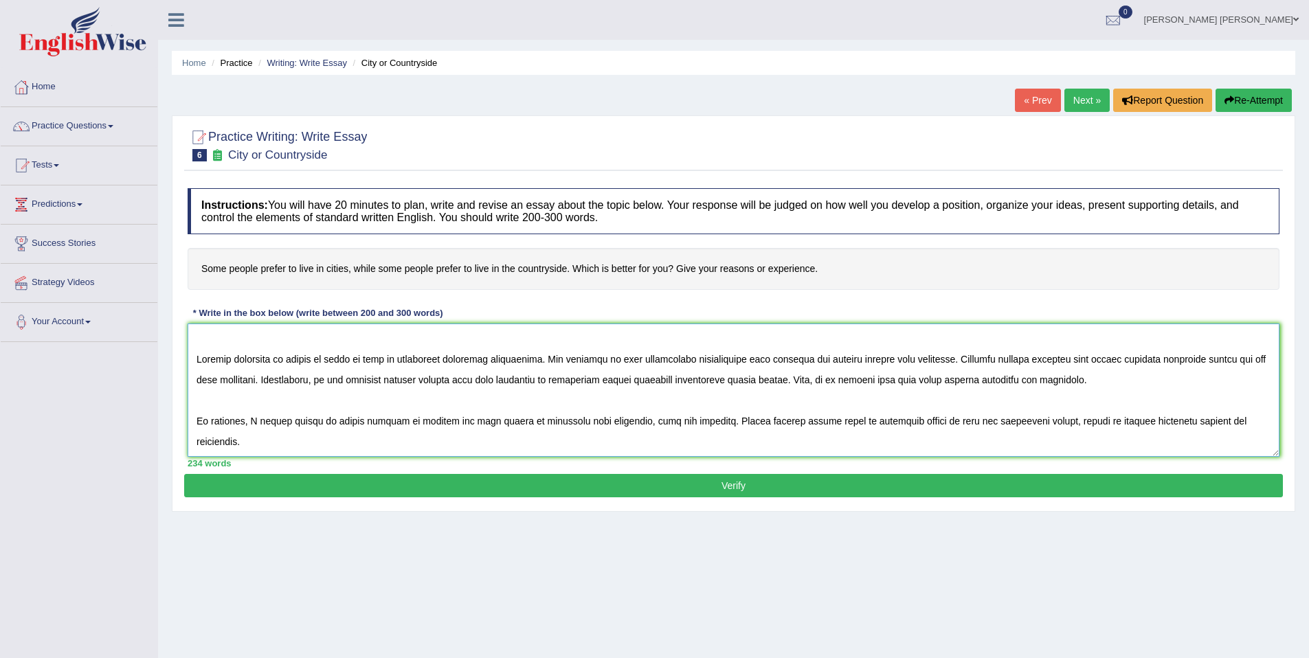
scroll to position [0, 0]
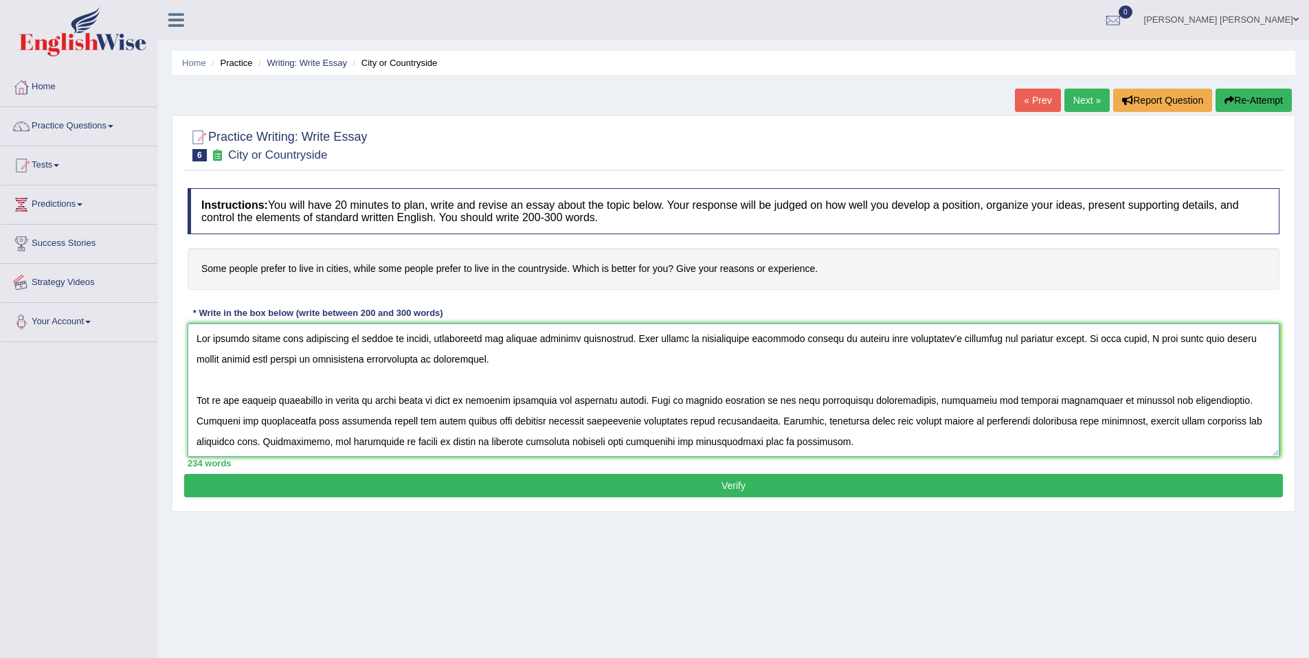
drag, startPoint x: 265, startPoint y: 420, endPoint x: 111, endPoint y: 294, distance: 199.2
click at [111, 294] on div "Toggle navigation Home Practice Questions Speaking Practice Read Aloud Repeat S…" at bounding box center [654, 357] width 1309 height 715
click at [646, 404] on textarea at bounding box center [734, 390] width 1092 height 133
type textarea "The growing debate over preference of living in cities, countryside has ignited…"
